Goal: Task Accomplishment & Management: Complete application form

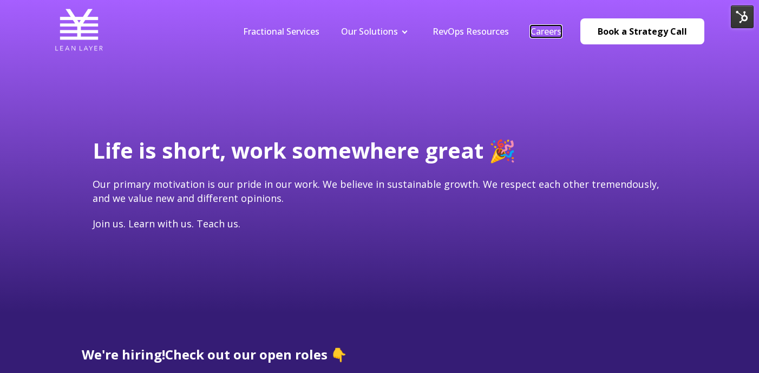
click at [555, 27] on link "Careers" at bounding box center [545, 31] width 31 height 12
click at [550, 29] on link "Careers" at bounding box center [545, 31] width 31 height 12
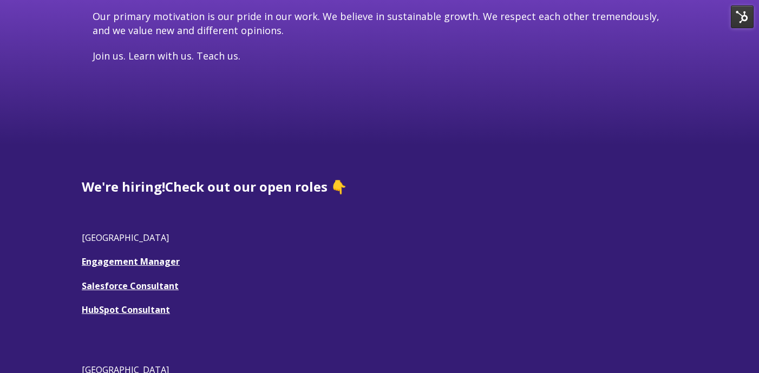
scroll to position [201, 0]
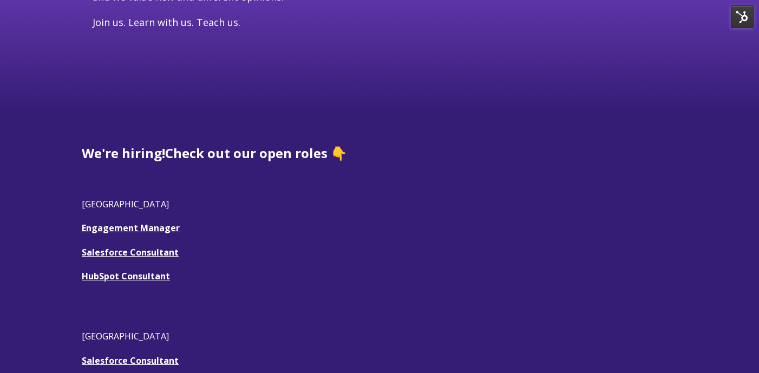
click at [120, 234] on span "We're hiring! Check out our open roles 👇 USA Engagement Manager Salesforce Cons…" at bounding box center [379, 291] width 595 height 294
click at [120, 227] on link "Engagement Manager" at bounding box center [131, 228] width 98 height 12
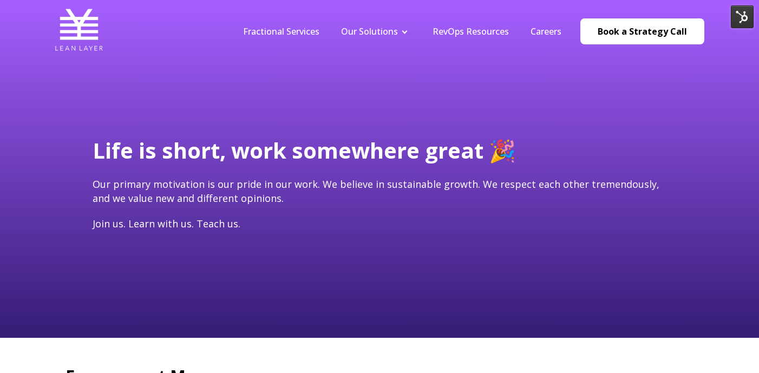
type input "[EMAIL_ADDRESS][DOMAIN_NAME]"
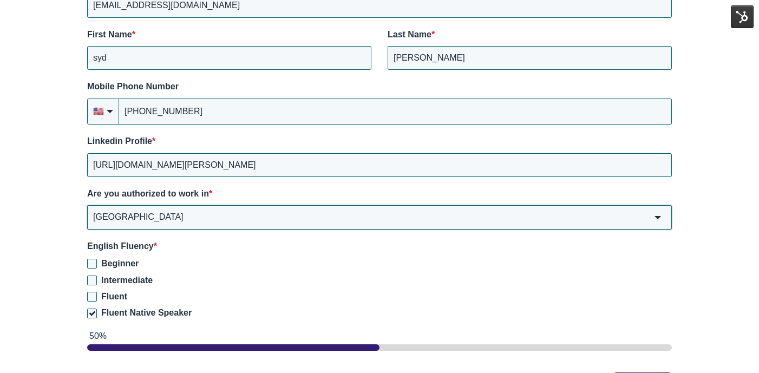
scroll to position [1679, 0]
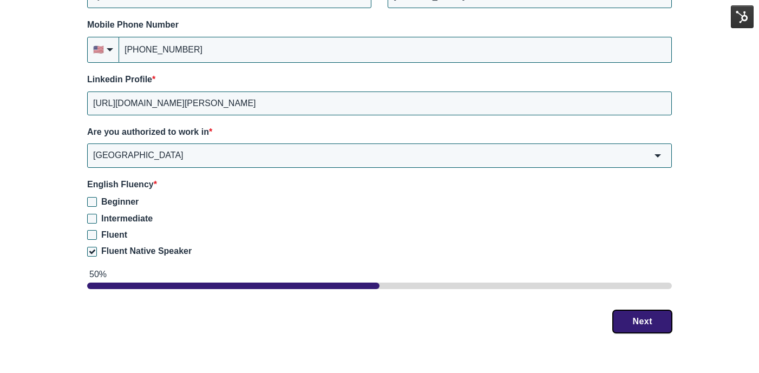
click at [622, 310] on button "Next" at bounding box center [642, 321] width 59 height 23
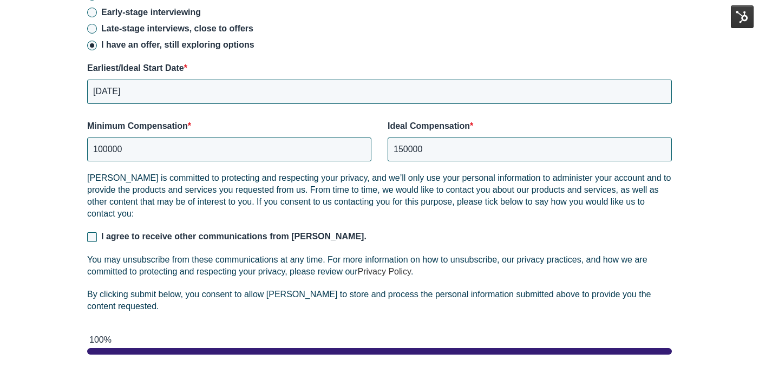
scroll to position [1769, 0]
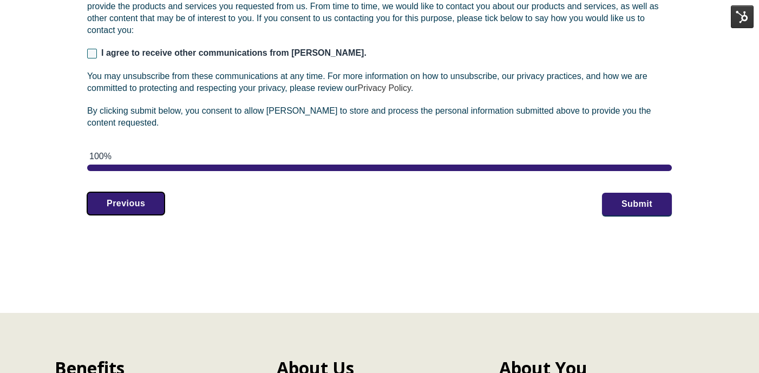
click at [109, 195] on button "Previous" at bounding box center [125, 203] width 77 height 23
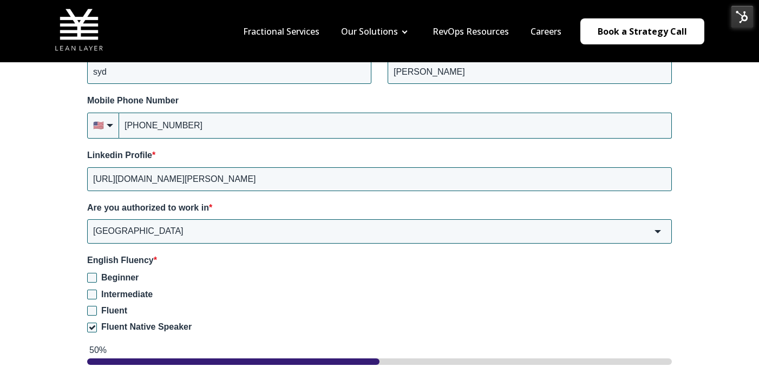
scroll to position [1668, 0]
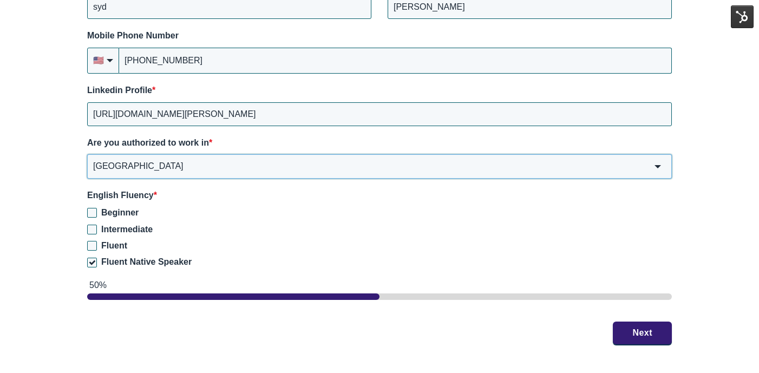
click at [154, 154] on input "[GEOGRAPHIC_DATA]" at bounding box center [379, 166] width 585 height 24
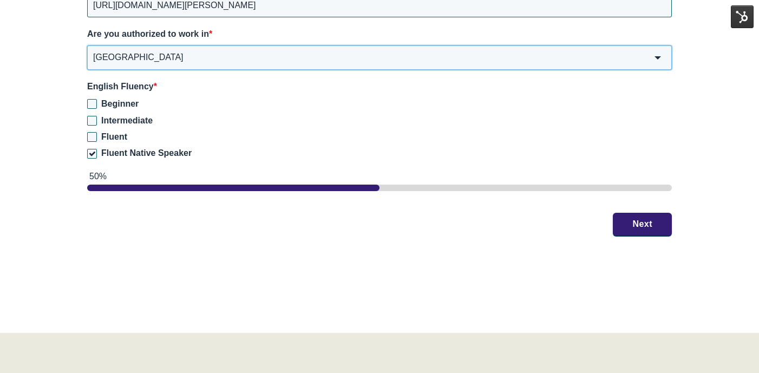
scroll to position [1891, 0]
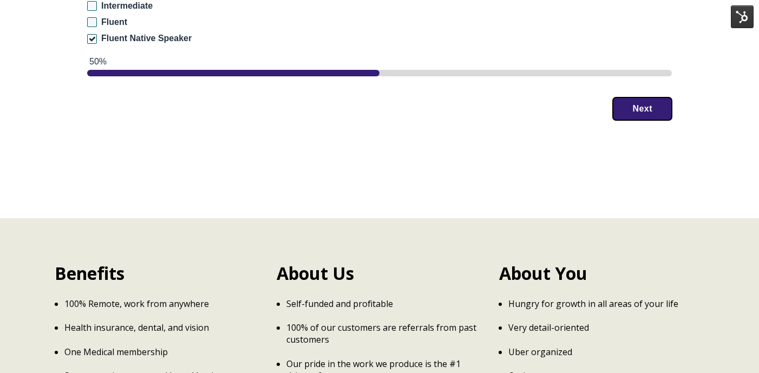
click at [637, 102] on button "Next" at bounding box center [642, 108] width 59 height 23
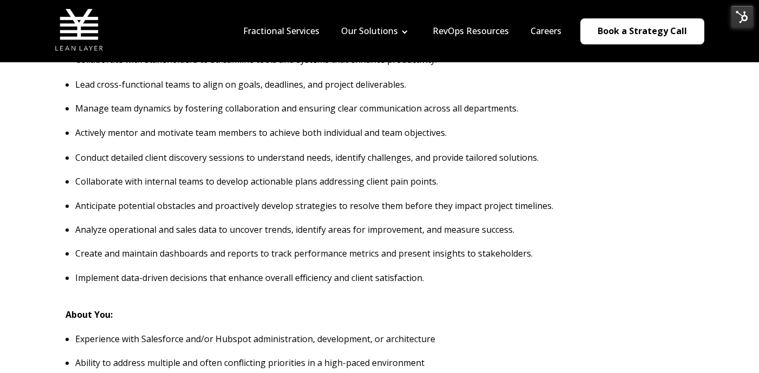
scroll to position [285, 0]
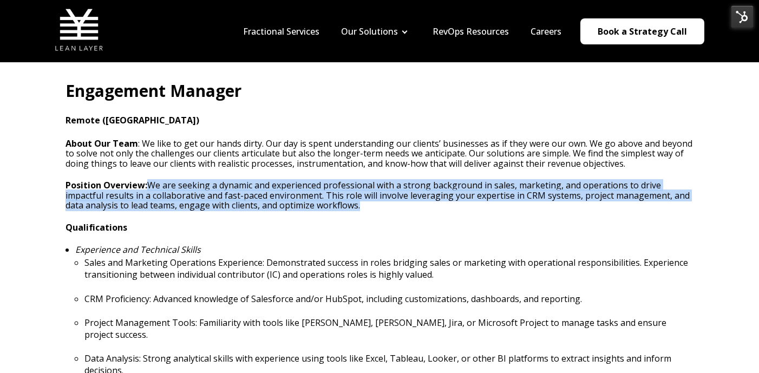
drag, startPoint x: 382, startPoint y: 208, endPoint x: 150, endPoint y: 183, distance: 232.4
click at [150, 183] on p "Position Overview: We are seeking a dynamic and experienced professional with a…" at bounding box center [379, 195] width 628 height 30
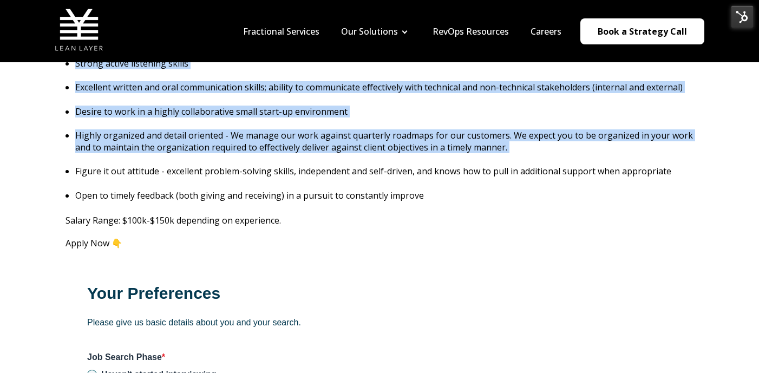
scroll to position [1200, 0]
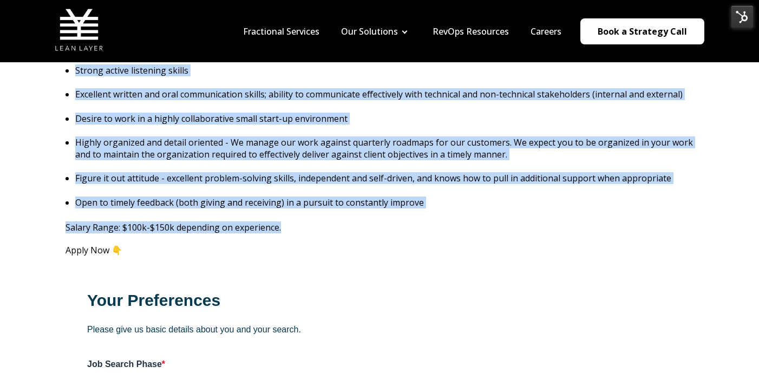
drag, startPoint x: 71, startPoint y: 183, endPoint x: 338, endPoint y: 214, distance: 268.6
copy span "Position Overview: We are seeking a dynamic and experienced professional with a…"
